Goal: Navigation & Orientation: Go to known website

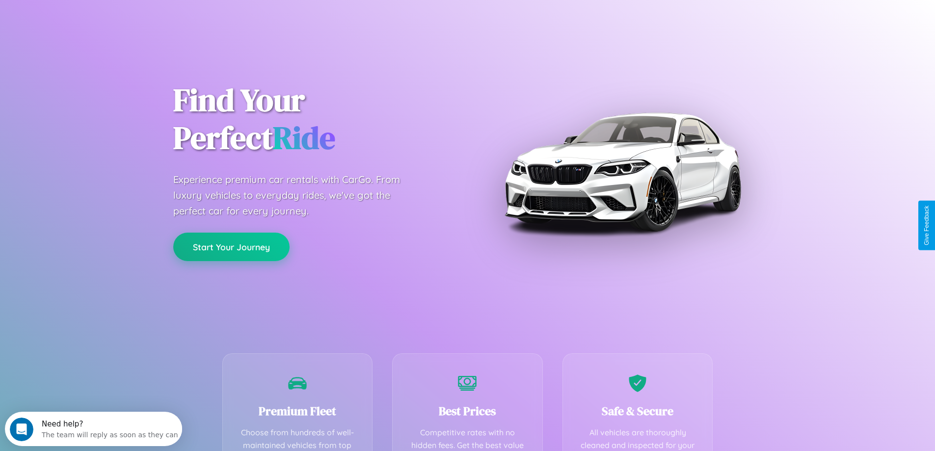
click at [231, 247] on button "Start Your Journey" at bounding box center [231, 247] width 116 height 28
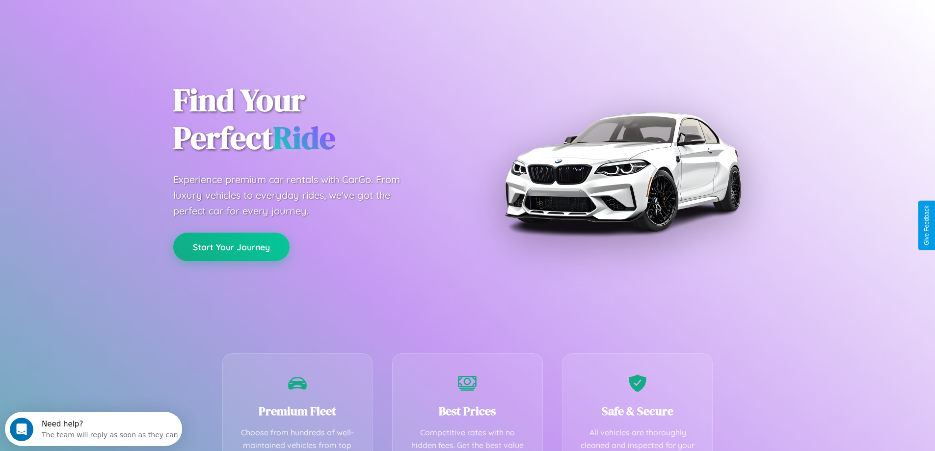
click at [231, 247] on button "Start Your Journey" at bounding box center [231, 247] width 116 height 28
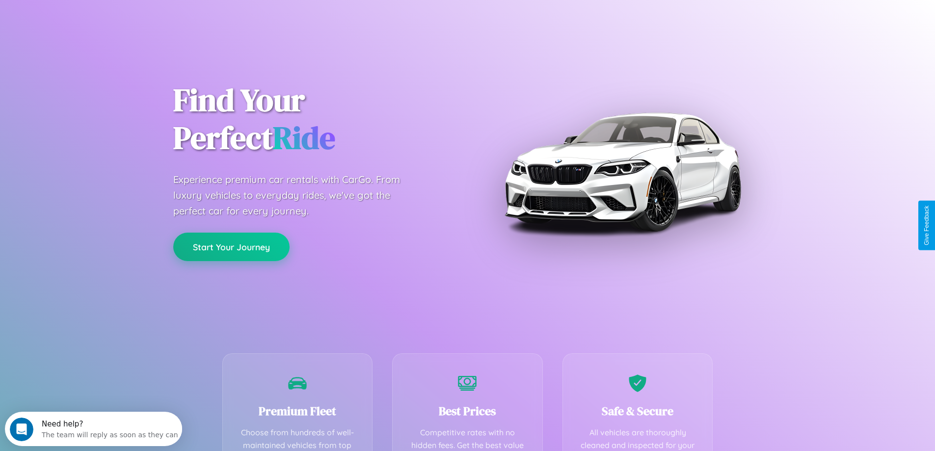
click at [231, 247] on button "Start Your Journey" at bounding box center [231, 247] width 116 height 28
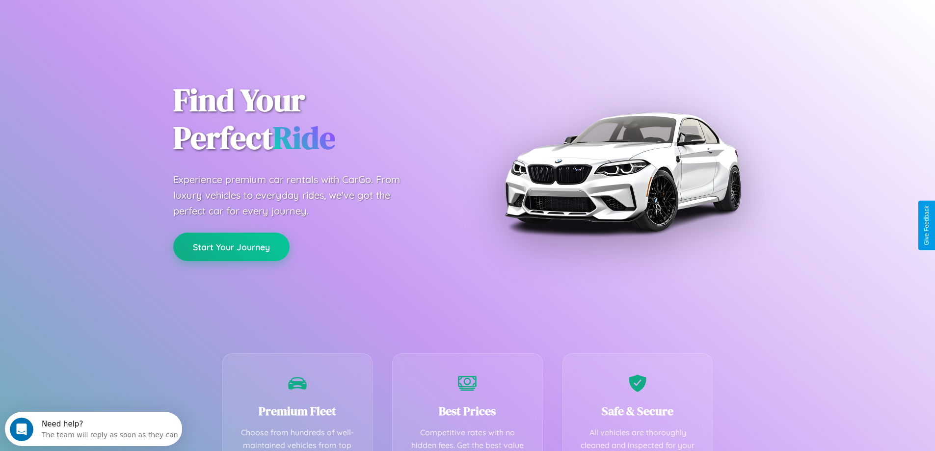
click at [231, 247] on button "Start Your Journey" at bounding box center [231, 247] width 116 height 28
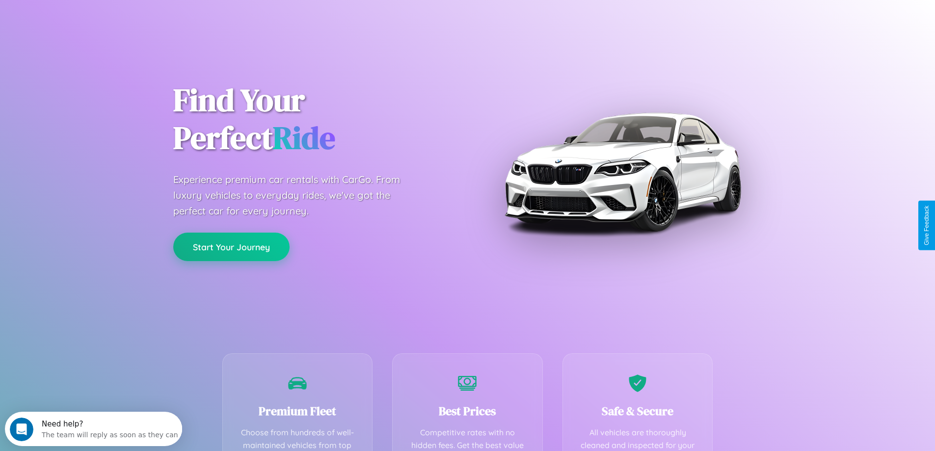
click at [231, 247] on button "Start Your Journey" at bounding box center [231, 247] width 116 height 28
